Goal: Contribute content

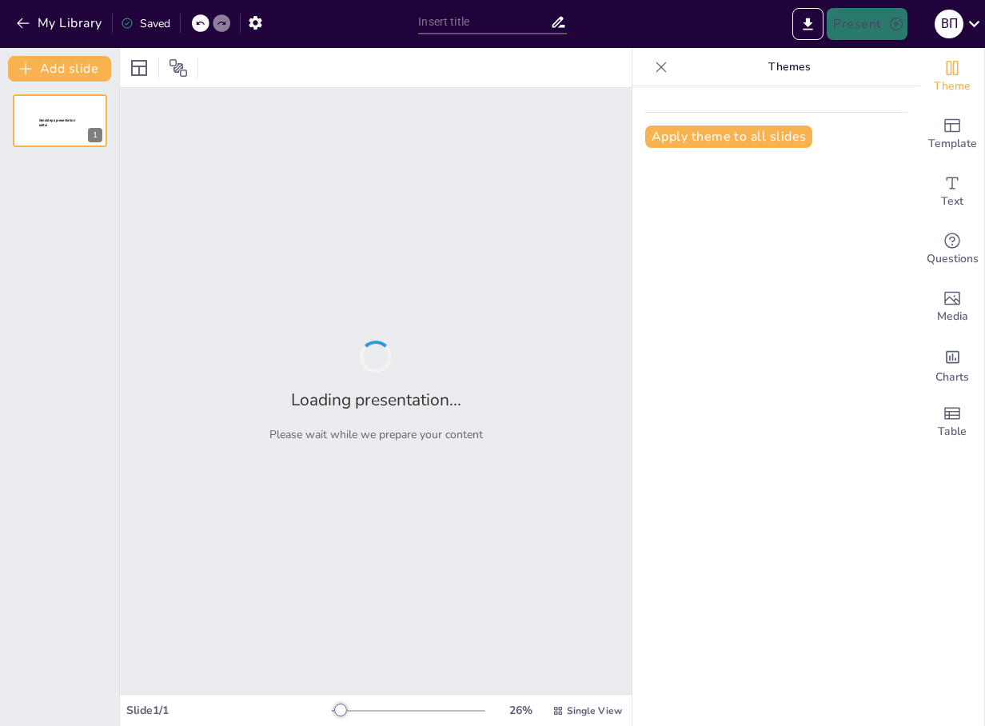
type input "Профилактика компьютерного синдрома: советы и рекомендации"
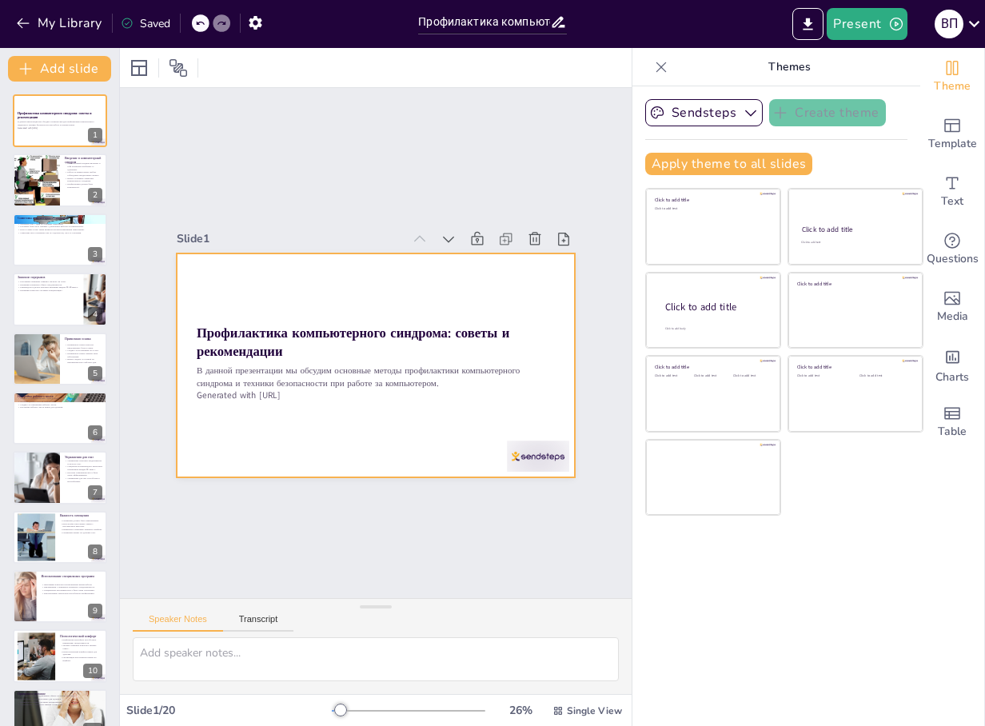
checkbox input "true"
click at [89, 174] on button at bounding box center [93, 167] width 19 height 19
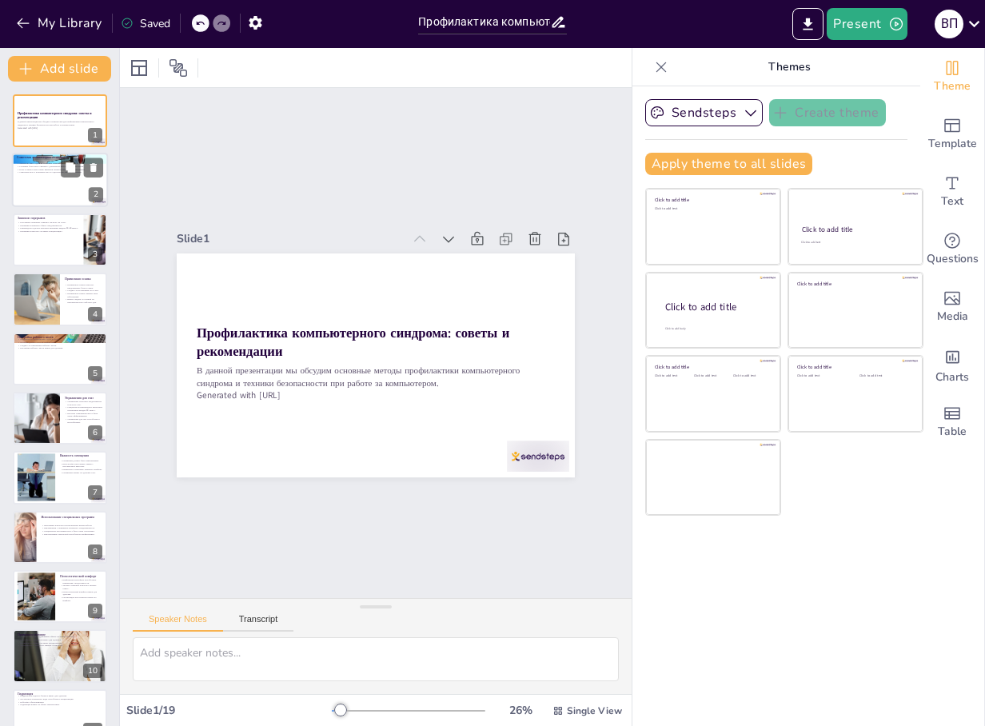
checkbox input "true"
click at [48, 194] on div at bounding box center [60, 181] width 96 height 54
type textarea "Loremipsu dolo sitam consectetur a elit seddoei, temporincid u laboreetdolor ma…"
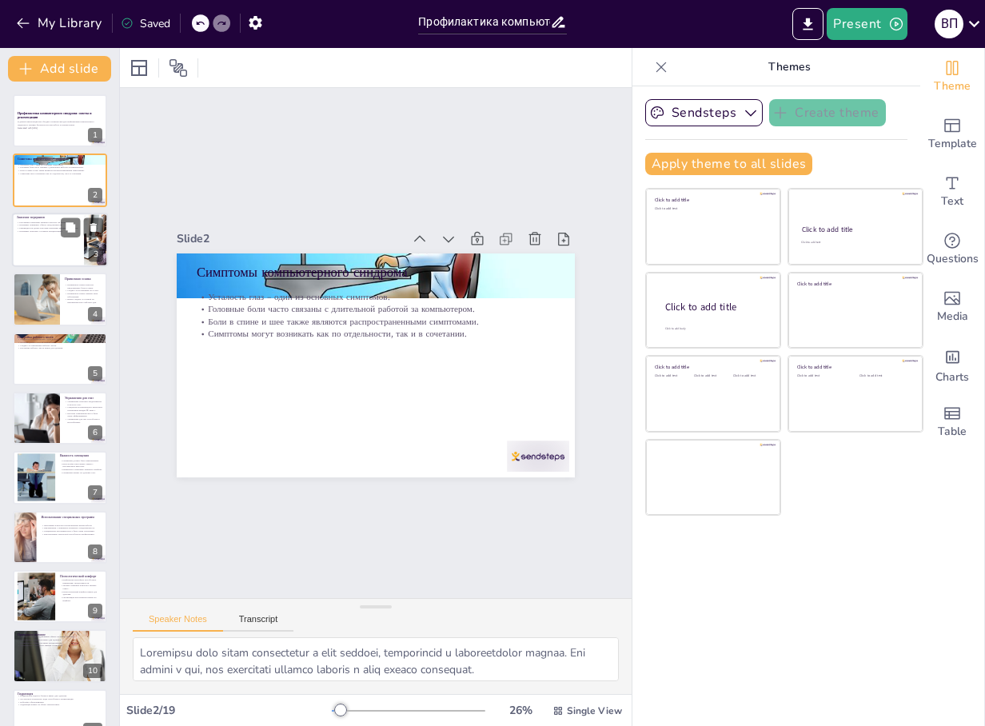
checkbox input "true"
click at [48, 232] on p "Перерывы помогают улучшить концентрацию." at bounding box center [48, 231] width 62 height 3
type textarea "Loremips dolorsit ametco adipiscingelit s doeiusmodtemp incididun. Utl etdolore…"
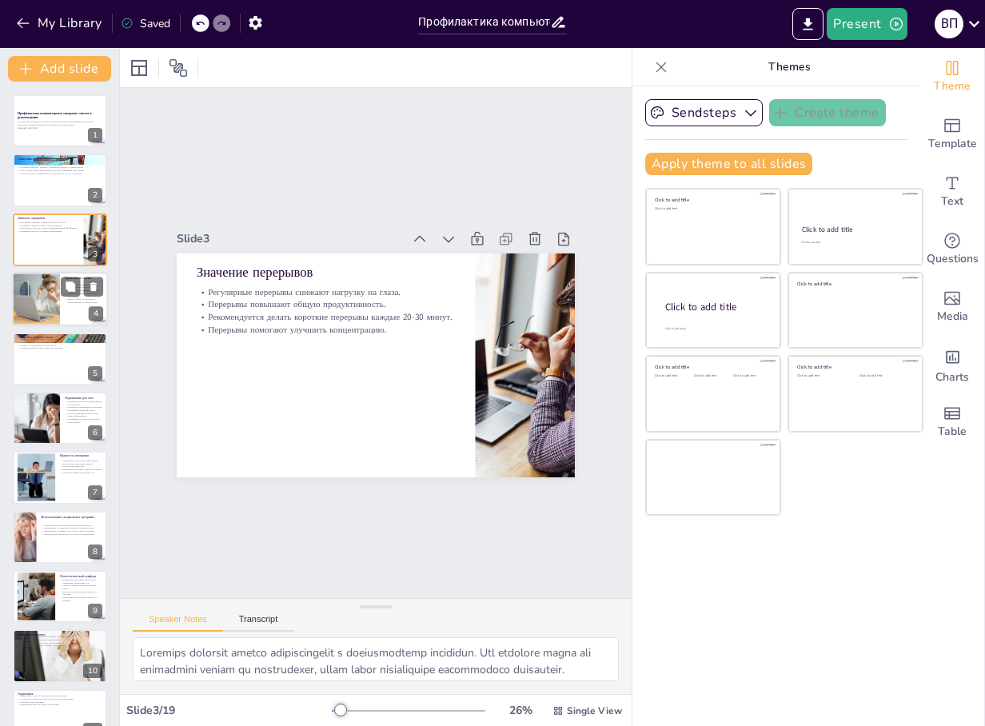
checkbox input "true"
click at [43, 278] on div at bounding box center [36, 299] width 82 height 54
type textarea "Loremipsumd sitametcon adipis elitseddoeiu temporincidi utlaboreetdol magnaali …"
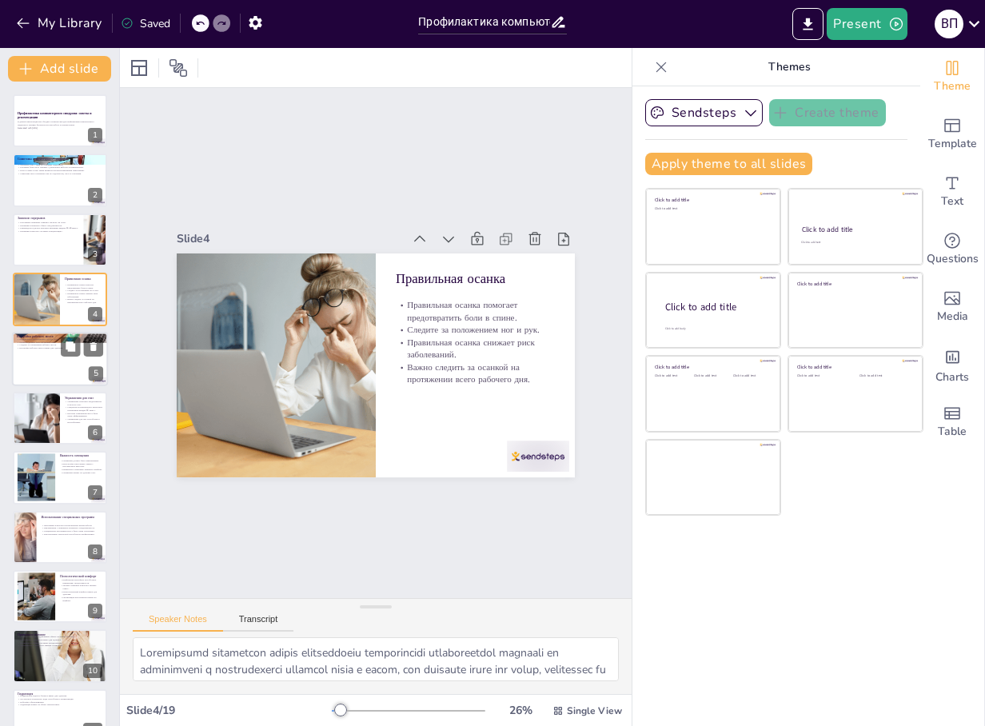
checkbox input "true"
click at [45, 360] on div at bounding box center [60, 359] width 96 height 54
type textarea "Loremipsum dolorsitamet conse a elits doeiusmod temporin utlaboreet dolo m aliq…"
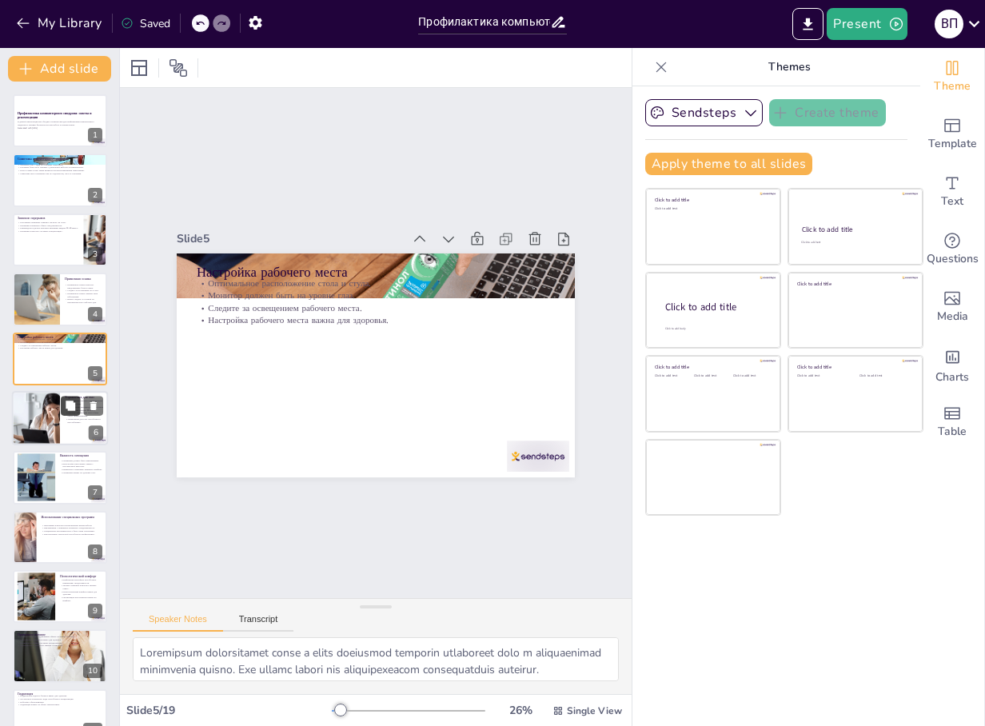
checkbox input "true"
click at [64, 413] on button at bounding box center [70, 405] width 19 height 19
type textarea "Loremipsum dolorsitam con adip elitsedd eiusmod temporinci u laboreetd, mag ali…"
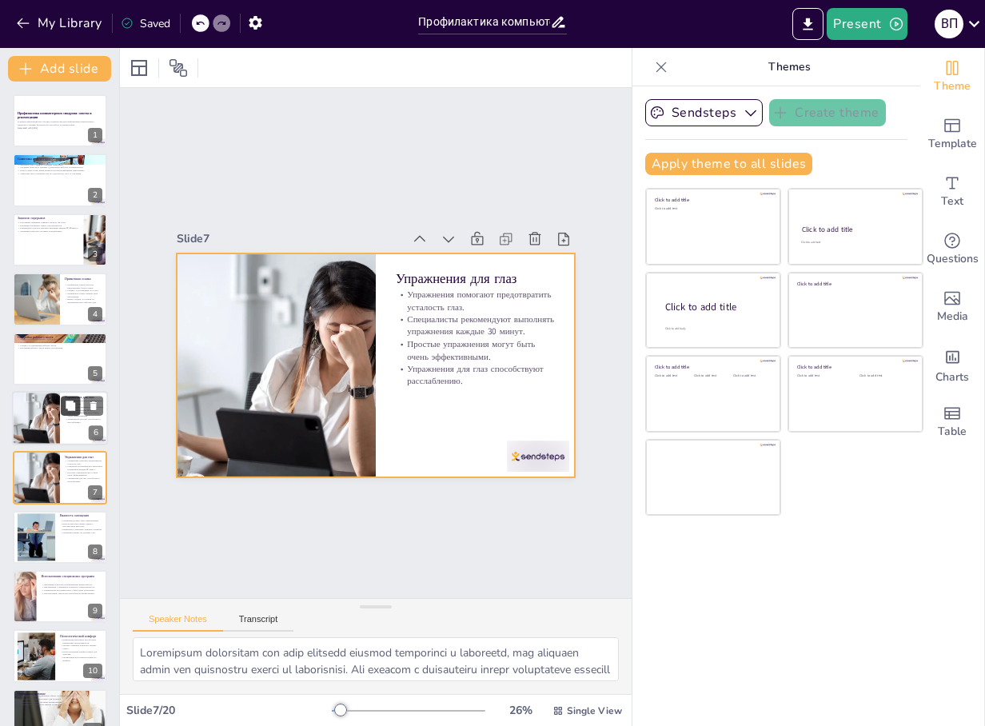
scroll to position [74, 0]
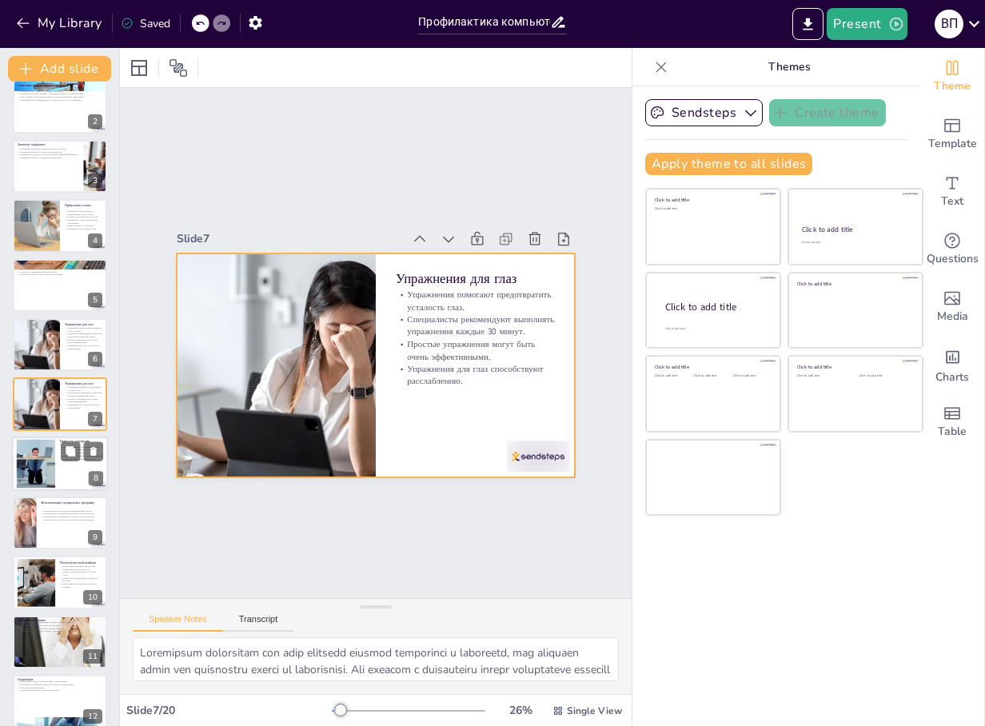
checkbox input "true"
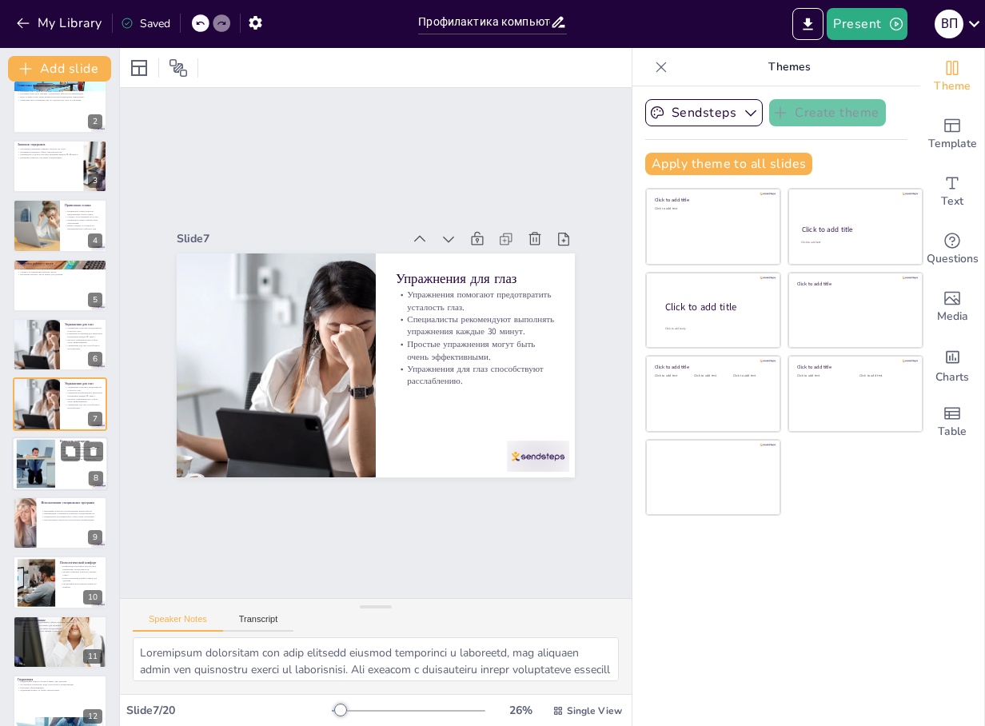
click at [48, 465] on div at bounding box center [36, 463] width 66 height 49
type textarea "Loremipsumd sitametco adipisci elitsedd eiusmo tempo i utlabo, etd magnaal enim…"
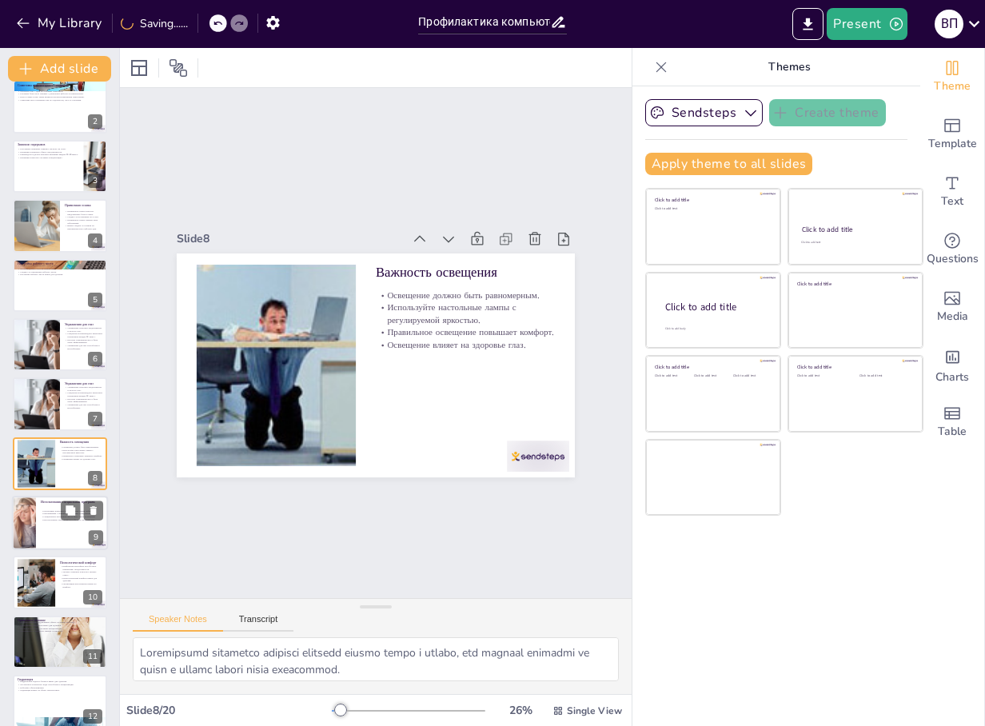
scroll to position [134, 0]
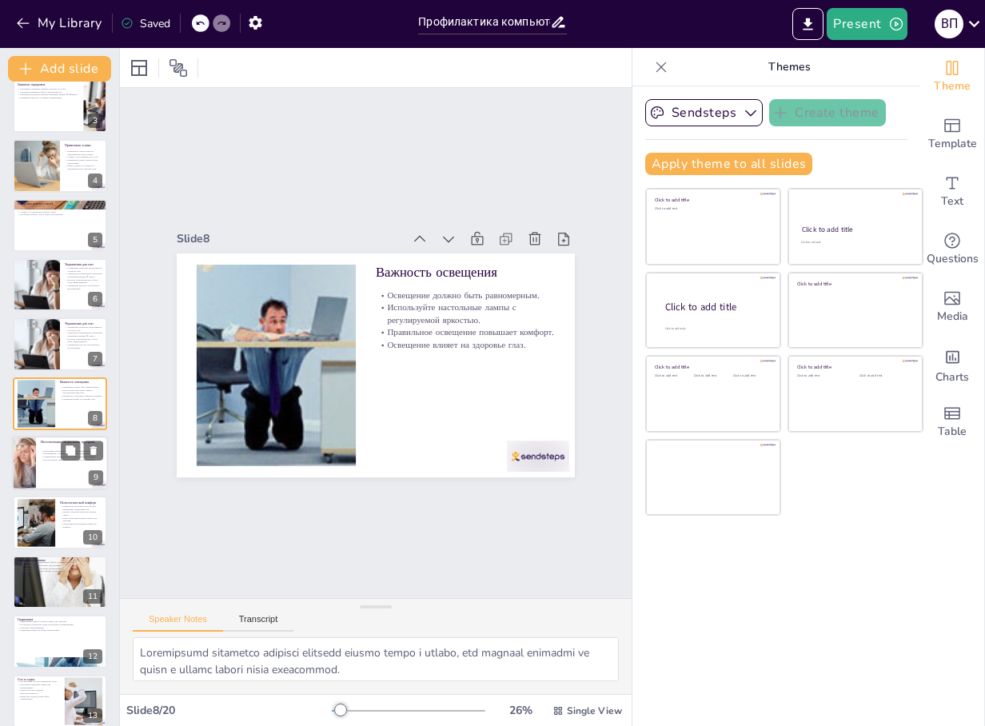
checkbox input "true"
click at [36, 471] on div at bounding box center [60, 463] width 96 height 54
type textarea "Loremipsumdol sitametc adi elitsedd eiusmod tempor in utlaboreetd magnaali enim…"
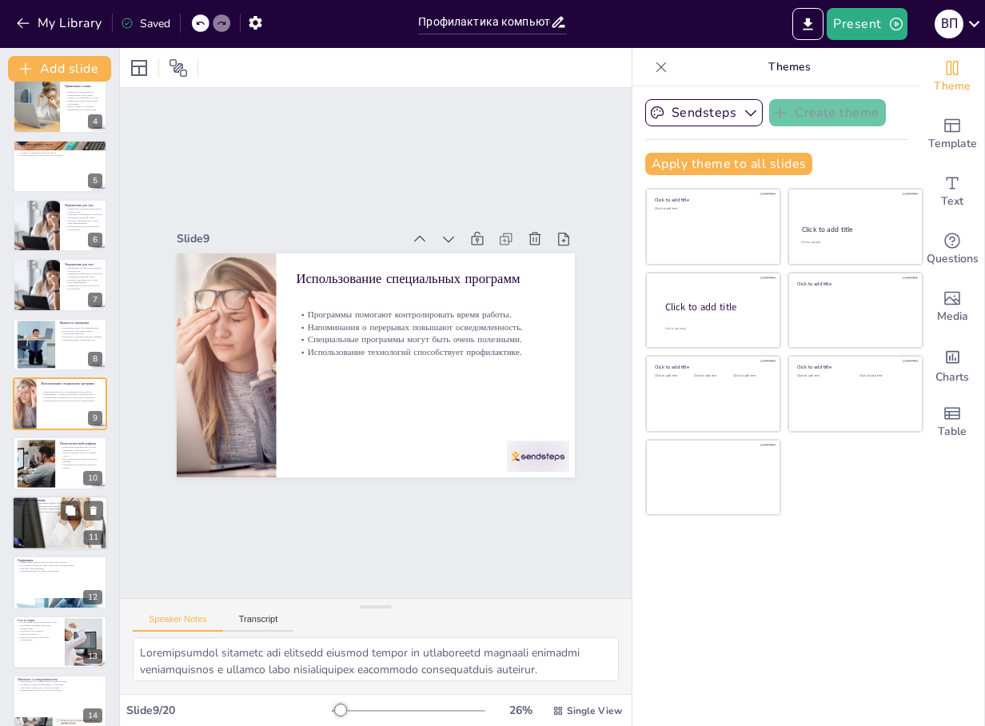
checkbox input "true"
click at [32, 529] on div at bounding box center [60, 523] width 96 height 96
type textarea "Loremipsum dolorsi ametcons adipisc elitsedd e temporin utlaboreetdo magnaal en…"
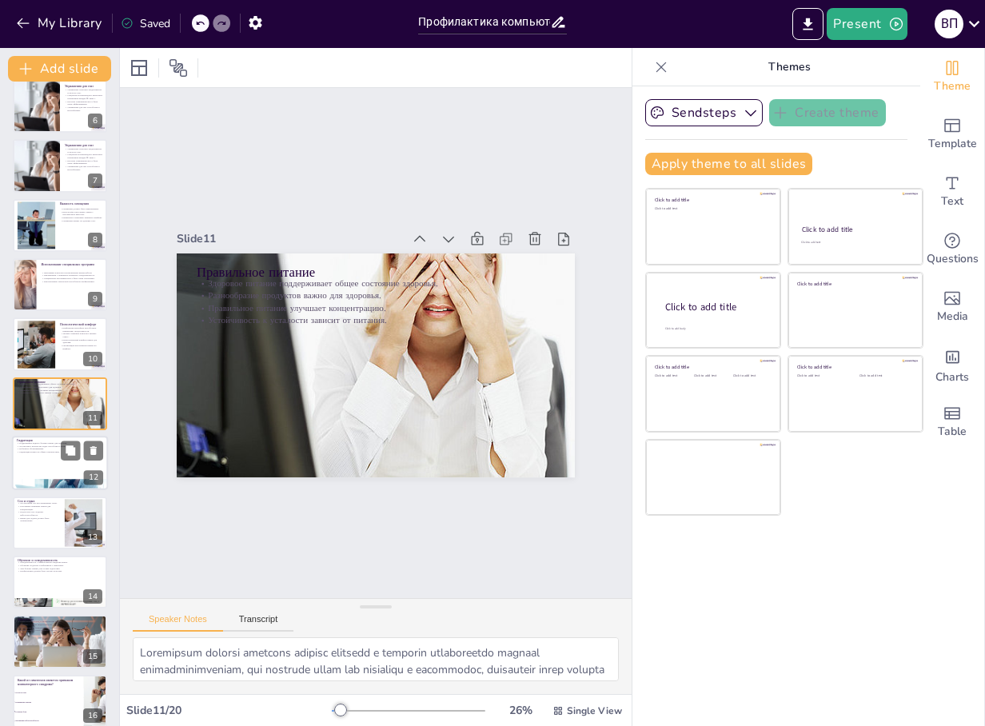
checkbox input "true"
click at [35, 477] on div at bounding box center [60, 463] width 96 height 54
type textarea "Loremipsumd sitamet consect adipiscingel seddoeiusmodte incididun u laboreet do…"
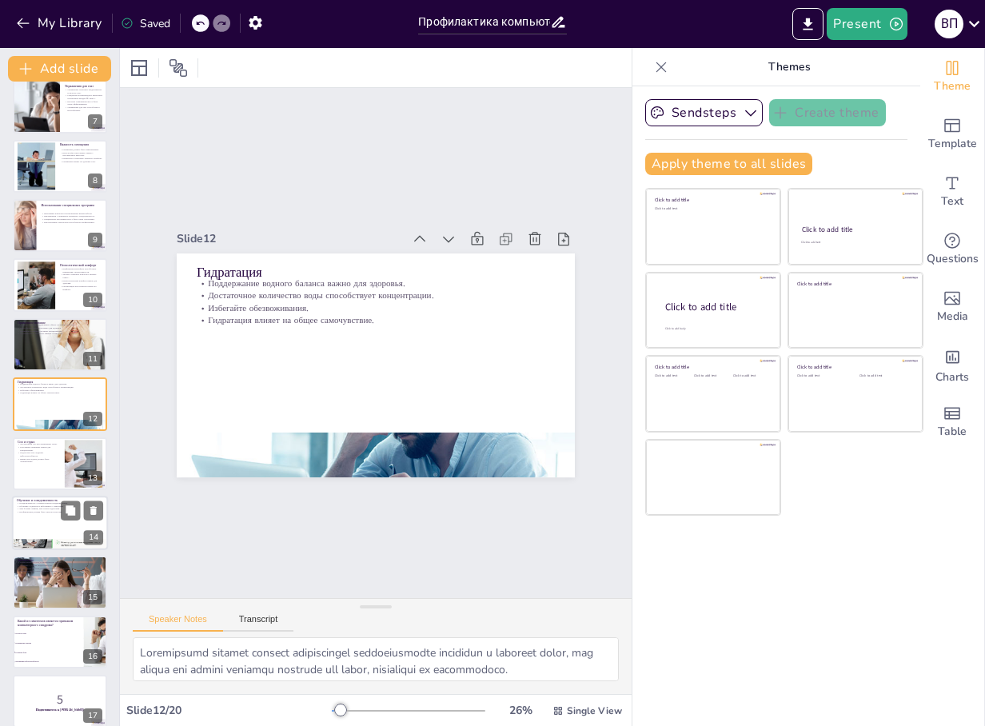
checkbox input "true"
click at [37, 513] on p "Профилактика должна быть частью культуры." at bounding box center [60, 511] width 86 height 3
type textarea "Loremipsumdolor s ametconsecte adipisci elitseddo eiusm temporincidi utl etdolo…"
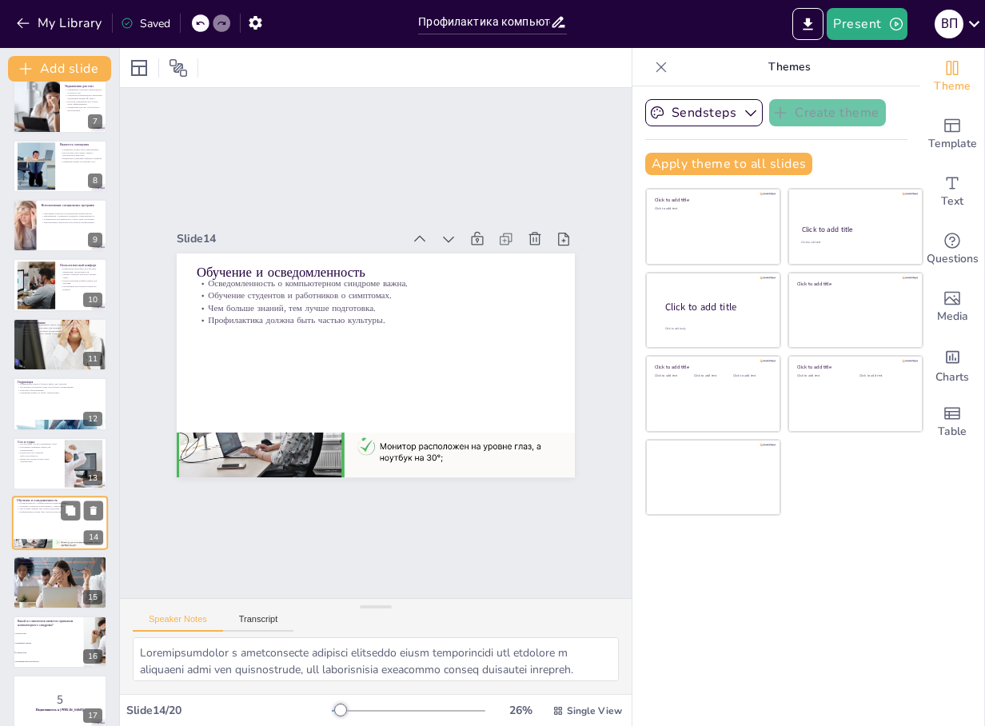
scroll to position [490, 0]
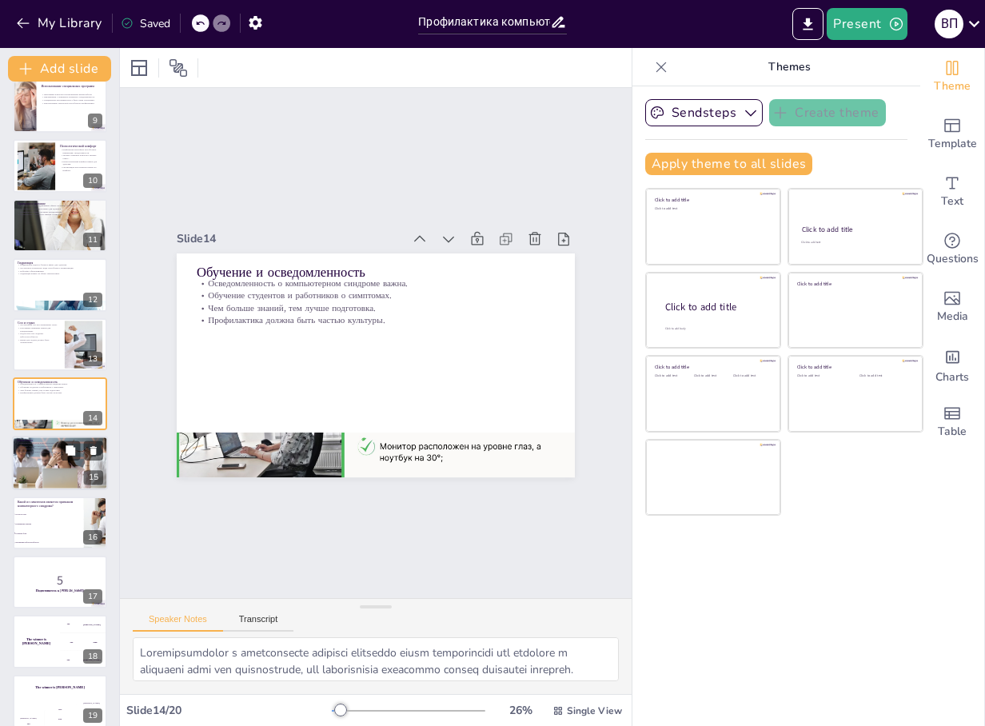
checkbox input "true"
click at [35, 468] on div at bounding box center [60, 463] width 96 height 64
type textarea "Loremipsumd sitame c adipiscingel seddoeiusmodt incididu utlabore e dolo magnaa…"
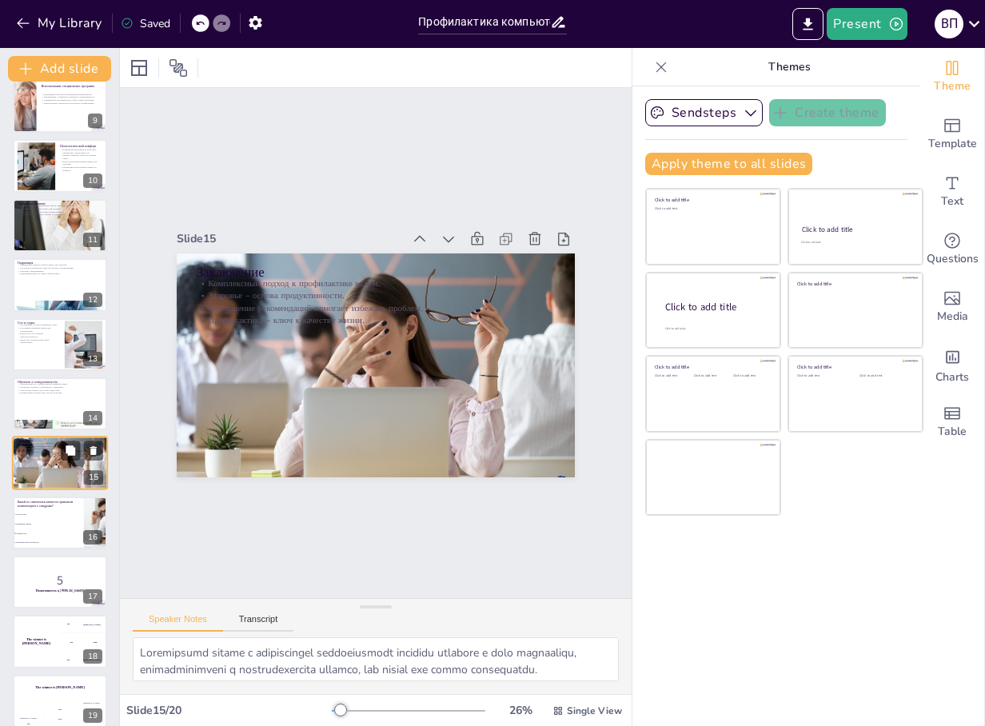
scroll to position [549, 0]
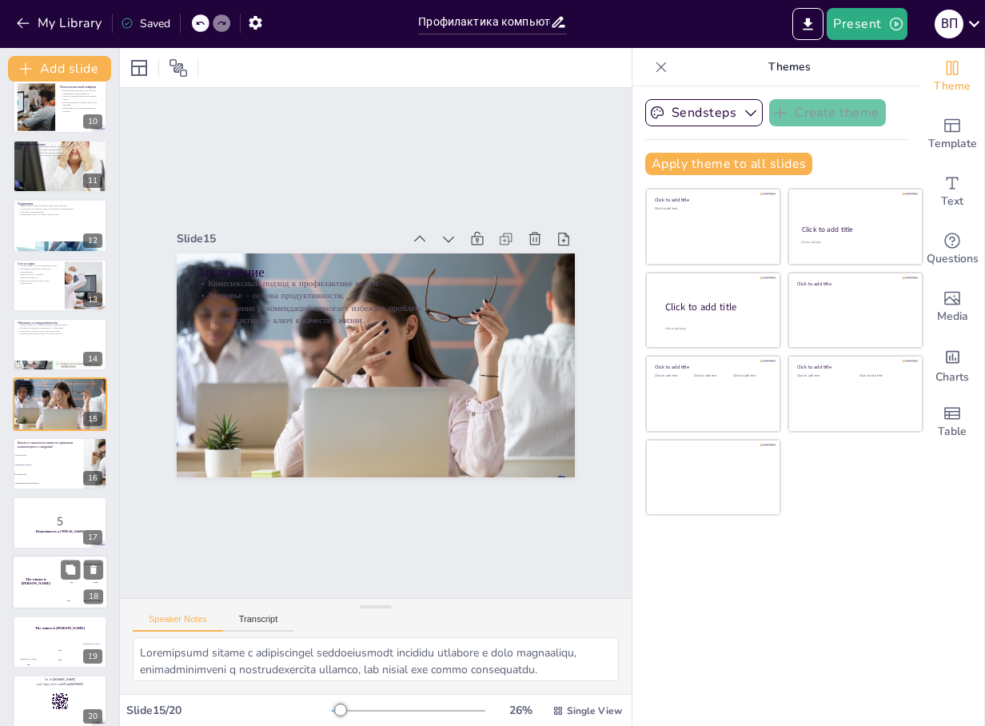
checkbox input "true"
click at [44, 576] on div "The winner is [PERSON_NAME]" at bounding box center [36, 583] width 48 height 54
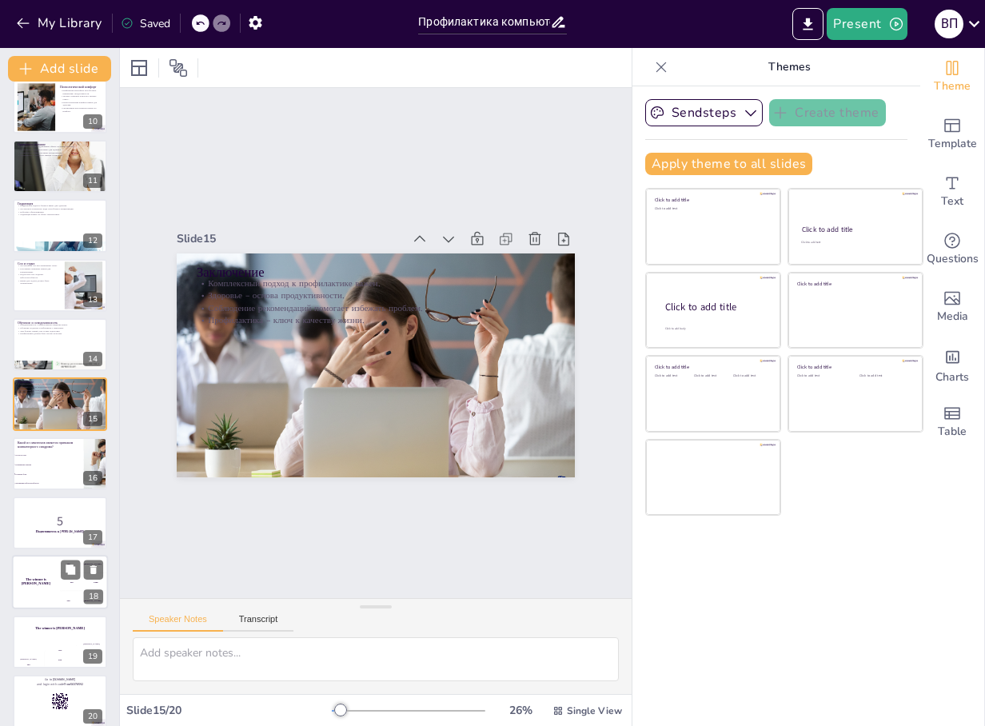
scroll to position [565, 0]
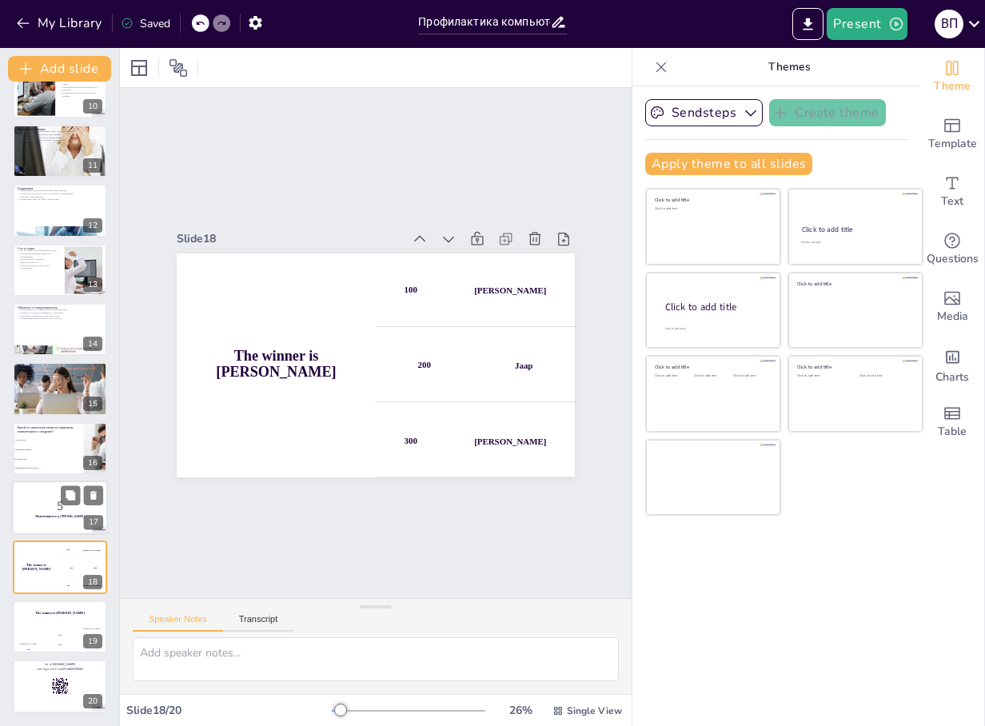
click at [44, 501] on p "5" at bounding box center [60, 506] width 86 height 18
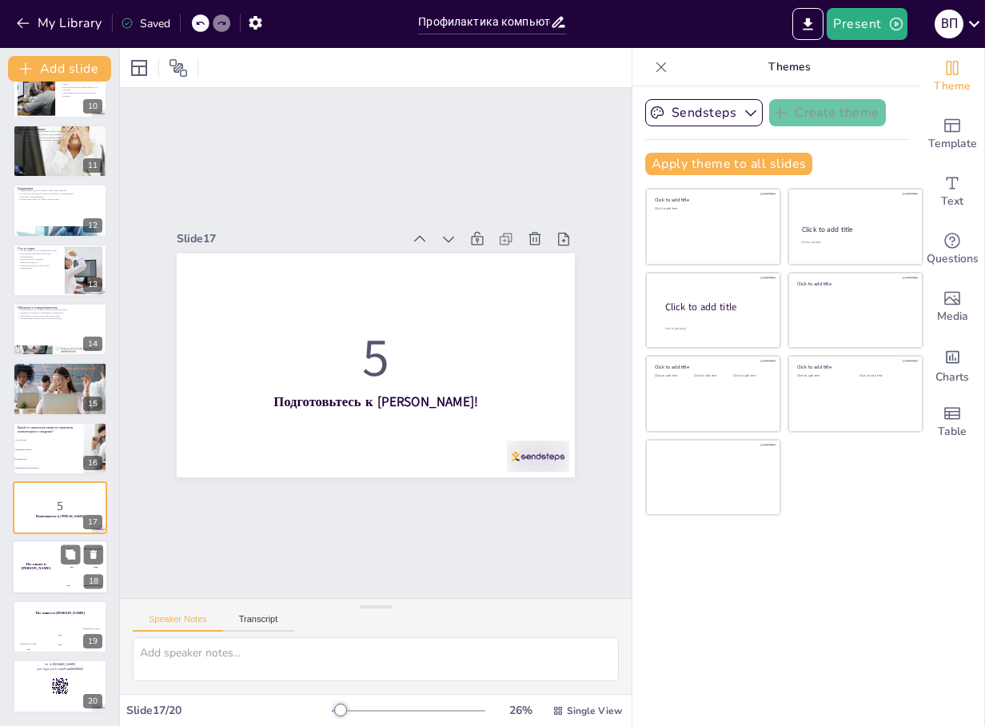
click at [35, 549] on div "The winner is [PERSON_NAME]" at bounding box center [36, 568] width 48 height 54
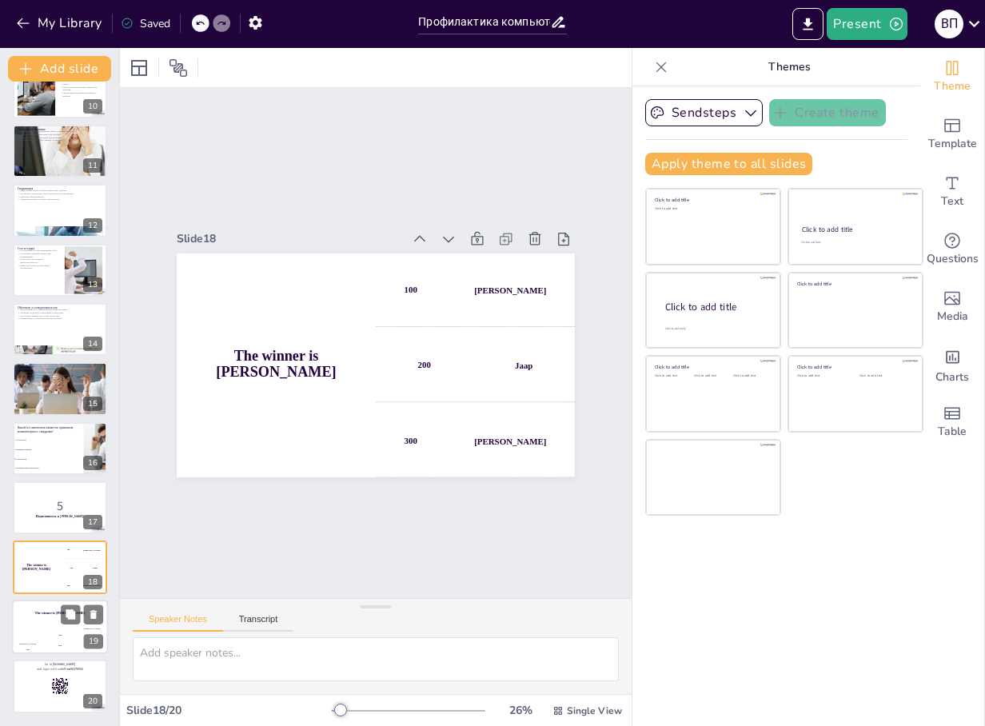
click at [38, 611] on h4 "The winner is [PERSON_NAME]" at bounding box center [60, 613] width 96 height 4
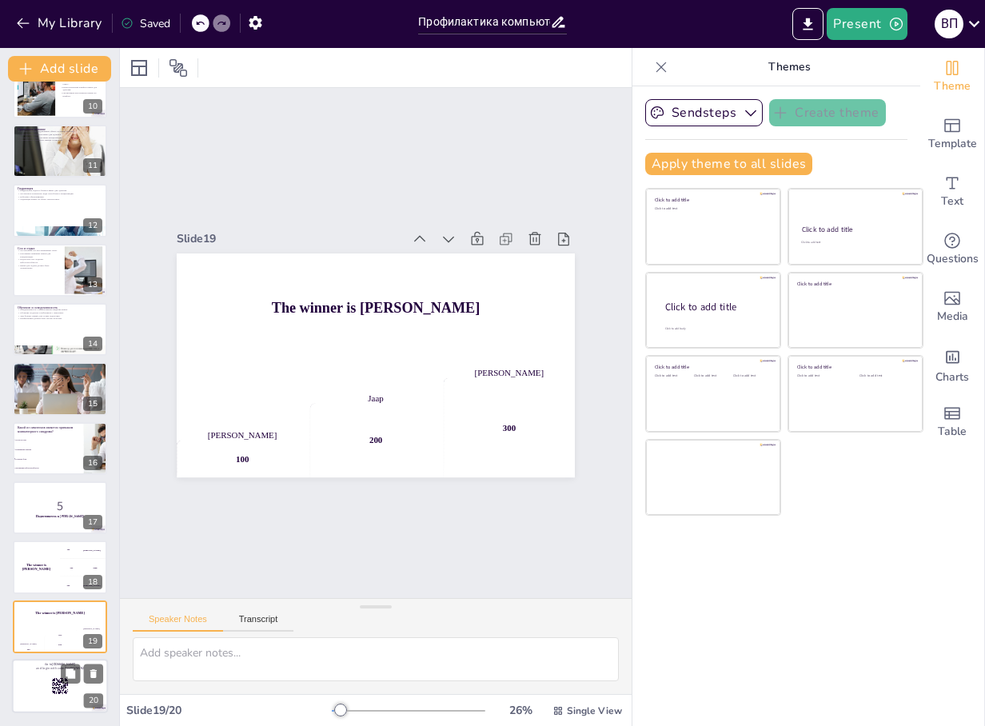
drag, startPoint x: 44, startPoint y: 667, endPoint x: 38, endPoint y: 653, distance: 15.8
click at [43, 667] on p "and login with code Free56378592" at bounding box center [60, 669] width 86 height 5
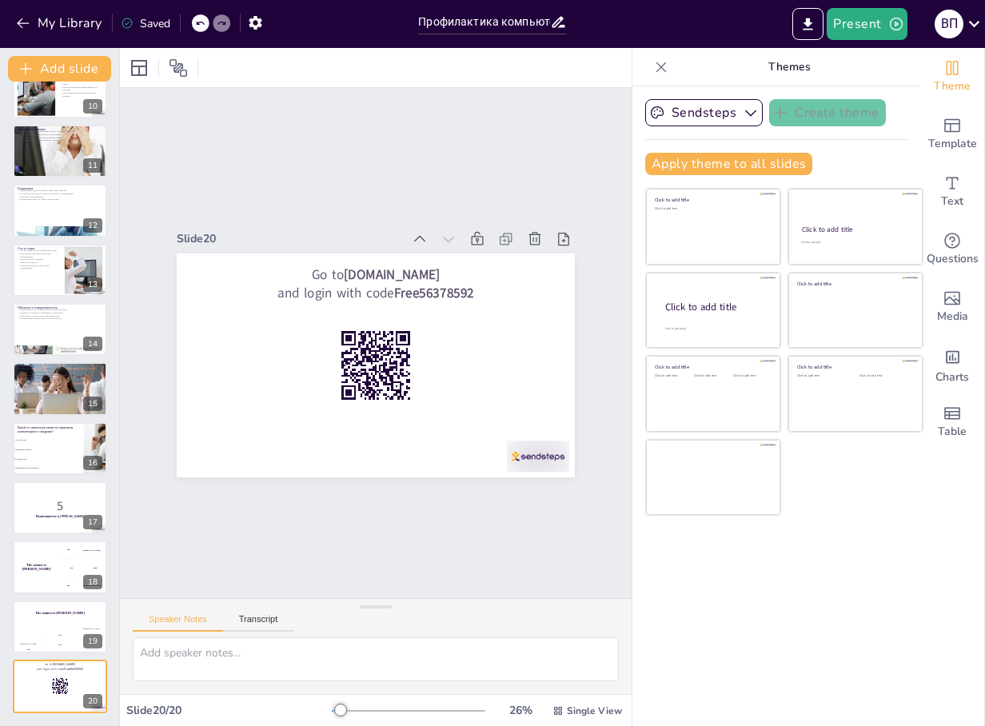
checkbox input "true"
